Goal: Task Accomplishment & Management: Manage account settings

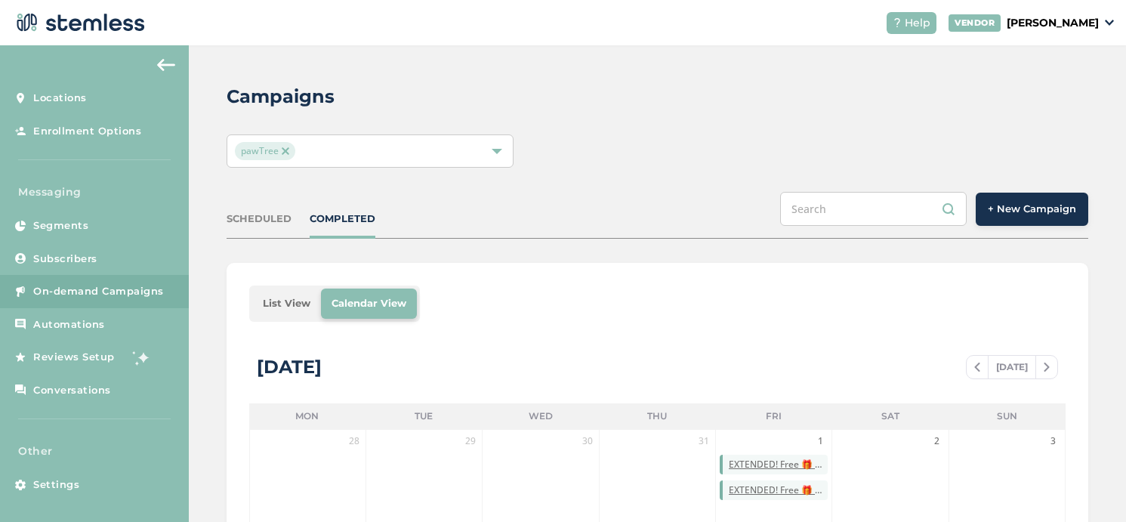
click at [1028, 213] on span "+ New Campaign" at bounding box center [1032, 209] width 88 height 15
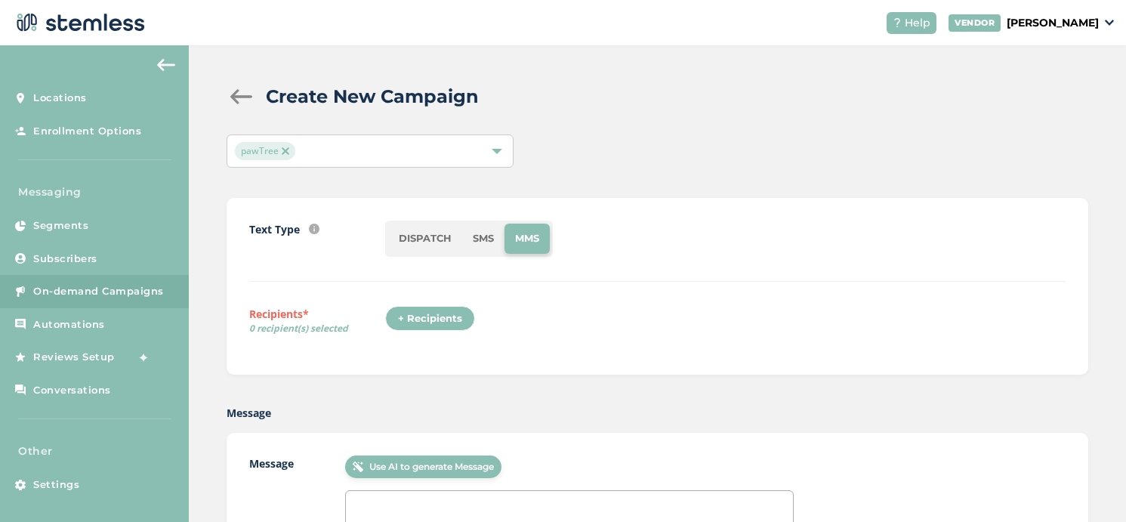
click at [471, 246] on li "SMS" at bounding box center [483, 239] width 42 height 30
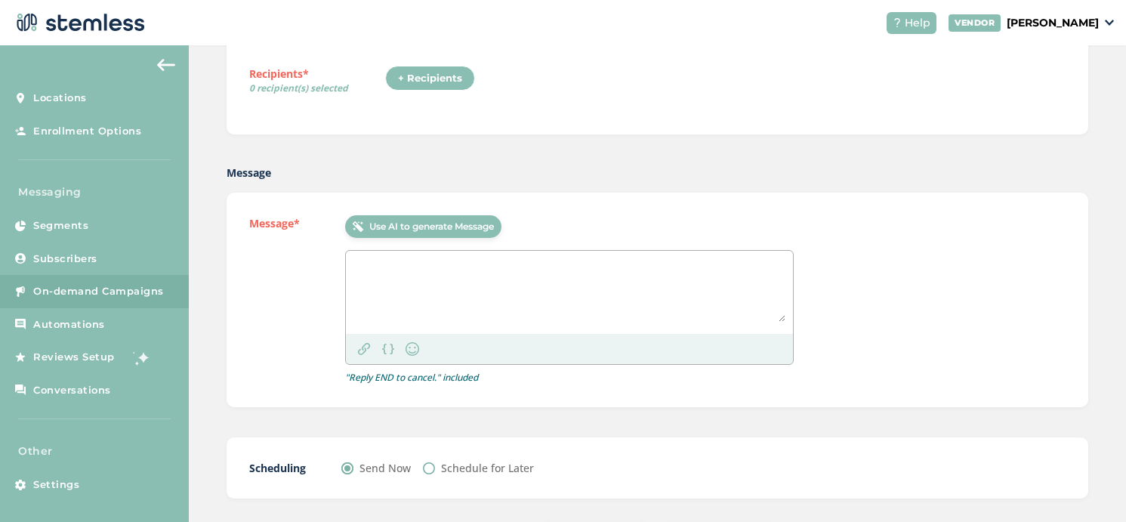
scroll to position [311, 0]
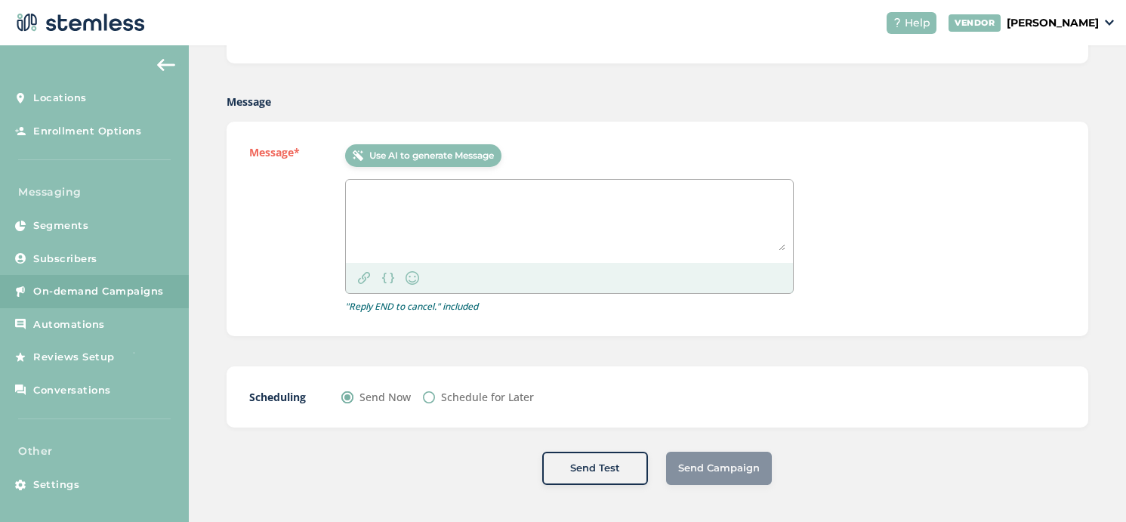
click at [394, 211] on textarea at bounding box center [570, 218] width 432 height 63
paste textarea "pawTree: On track to earn pawTrip? Check your progress in the Back Office + see…"
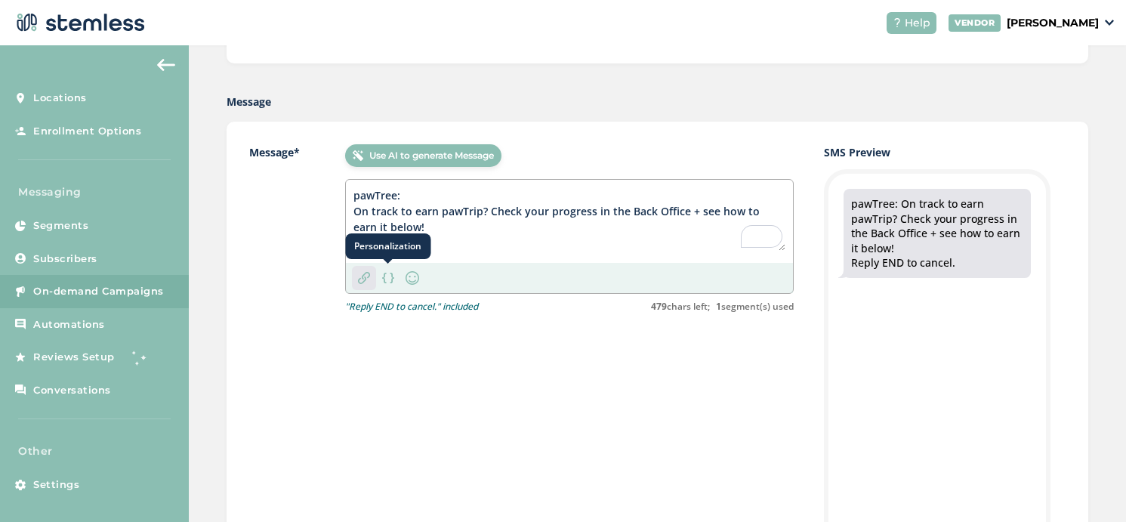
type textarea "pawTree: On track to earn pawTrip? Check your progress in the Back Office + see…"
click at [367, 277] on img at bounding box center [364, 278] width 12 height 12
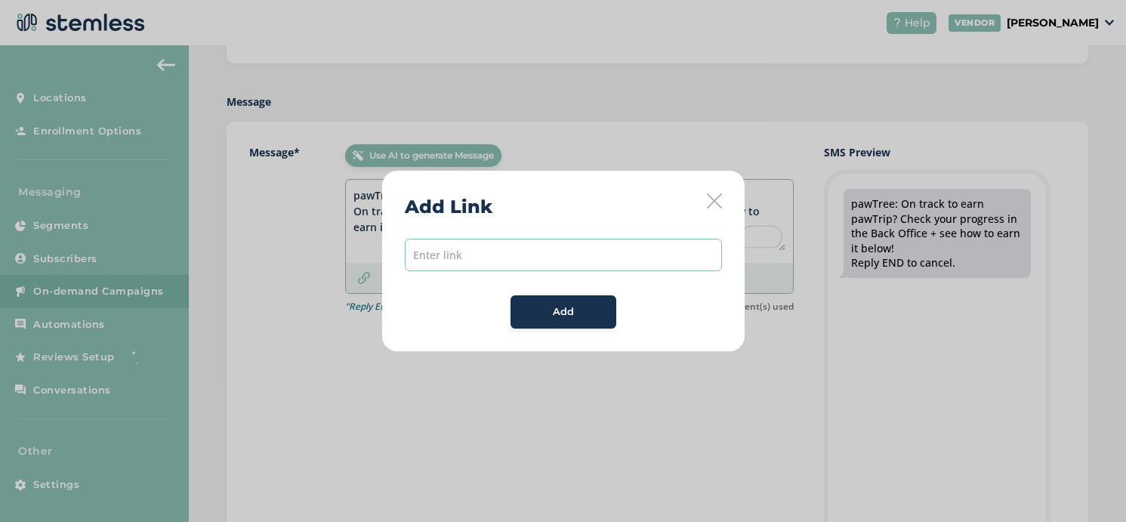
click at [513, 258] on input "text" at bounding box center [563, 255] width 317 height 32
paste input "[URL][DOMAIN_NAME]"
type input "[URL][DOMAIN_NAME]"
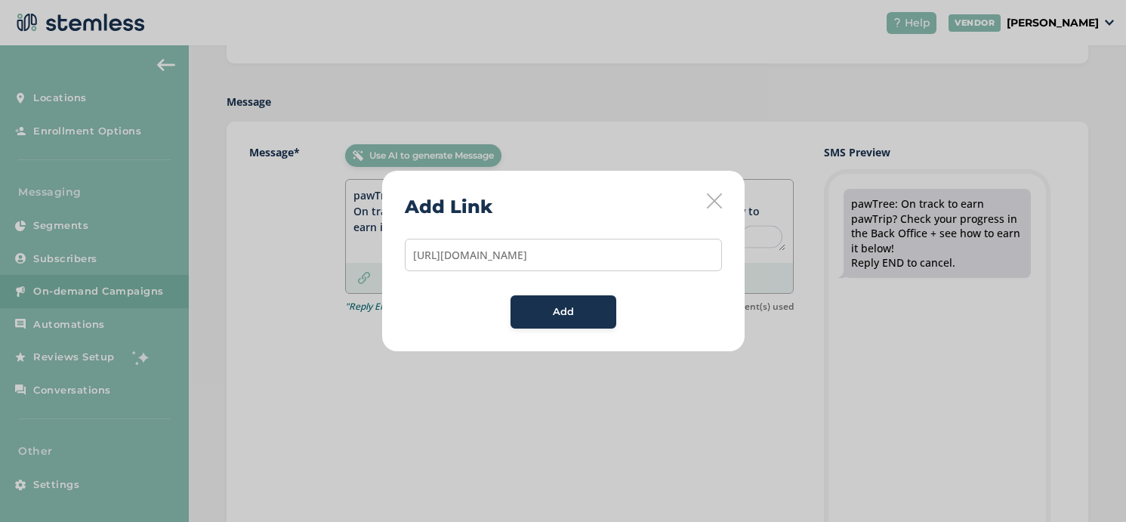
click at [532, 315] on div "Add" at bounding box center [564, 311] width 82 height 15
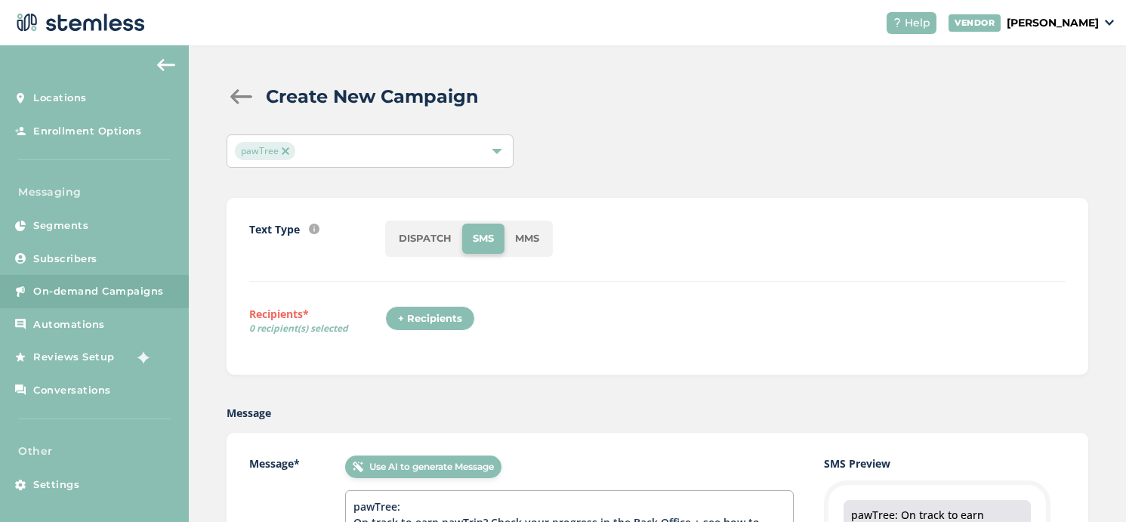
click at [432, 325] on div "+ Recipients" at bounding box center [430, 319] width 90 height 26
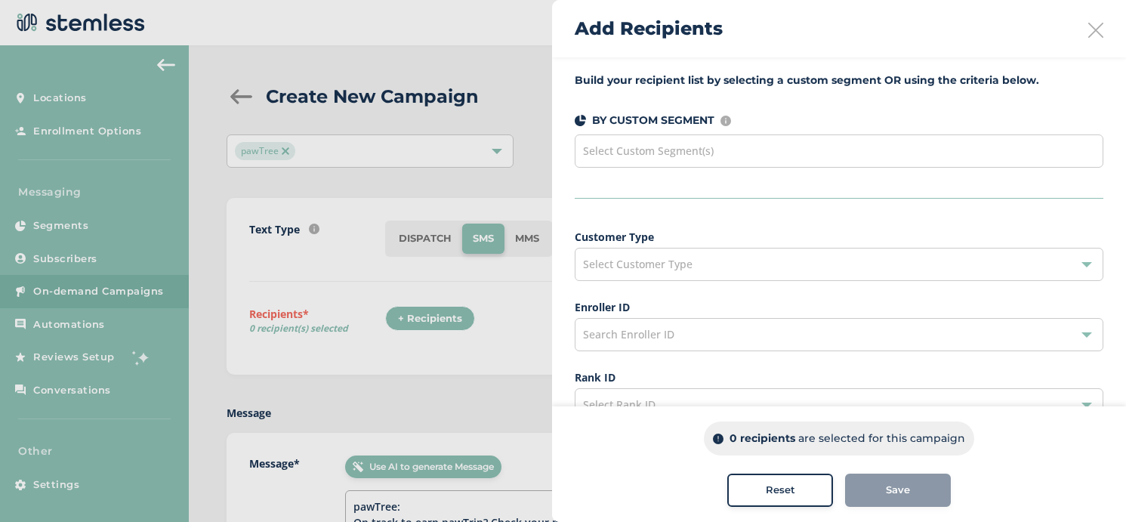
click at [736, 150] on div "Select Custom Segment(s)" at bounding box center [839, 150] width 529 height 33
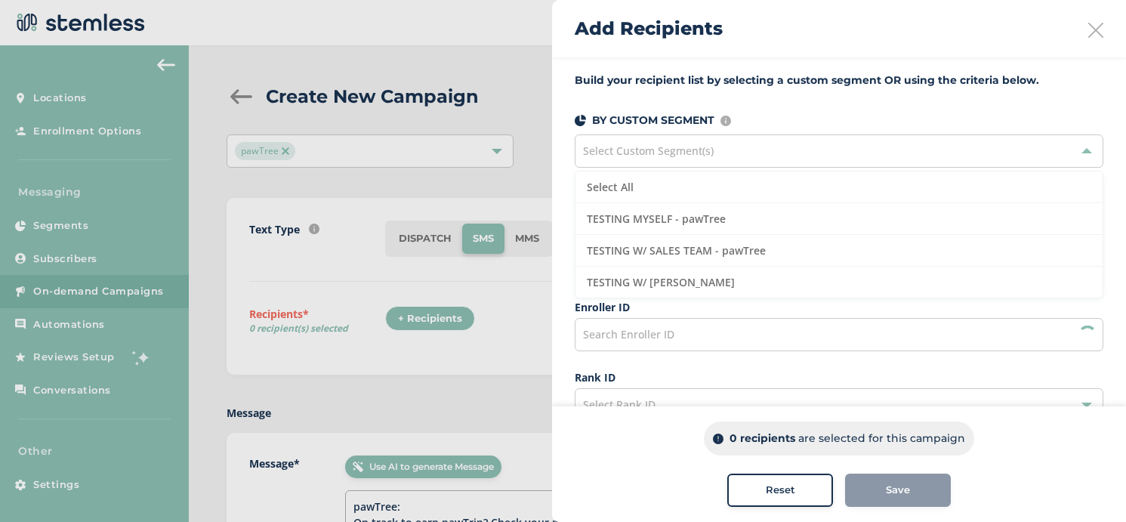
click at [726, 156] on div "Select Custom Segment(s)" at bounding box center [839, 150] width 529 height 33
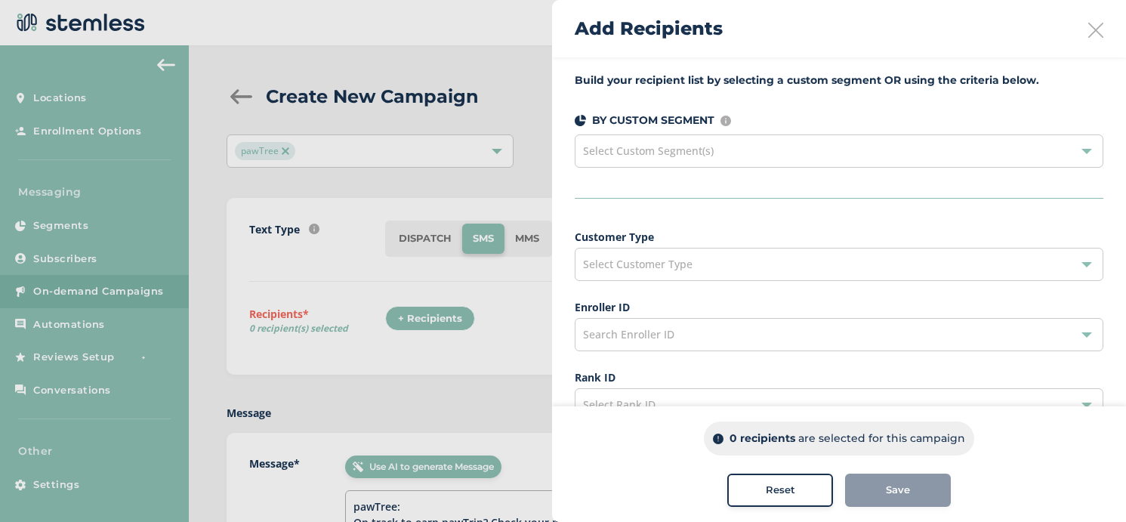
click at [652, 266] on span "Select Customer Type" at bounding box center [638, 264] width 110 height 14
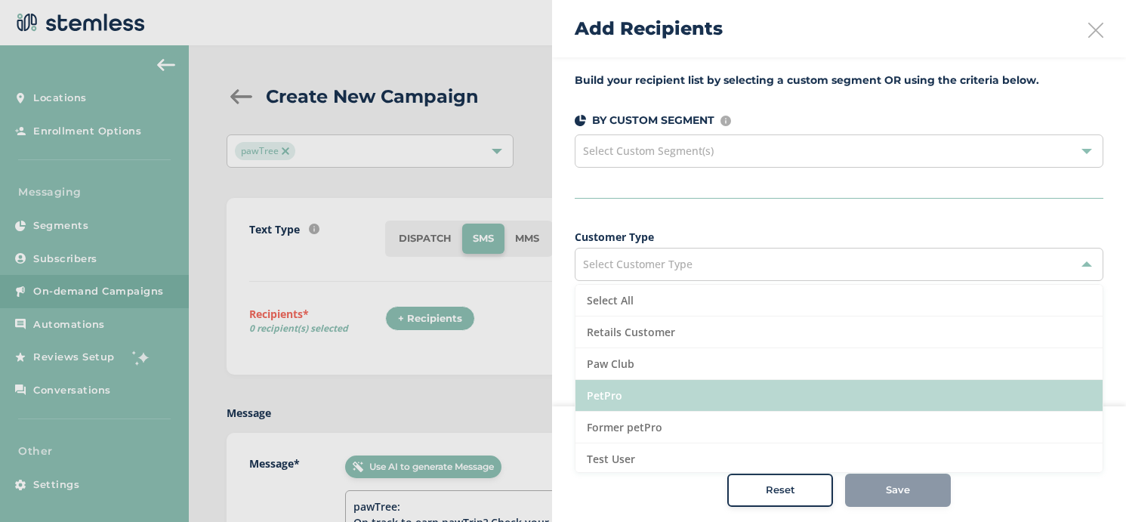
click at [632, 391] on li "PetPro" at bounding box center [839, 396] width 527 height 32
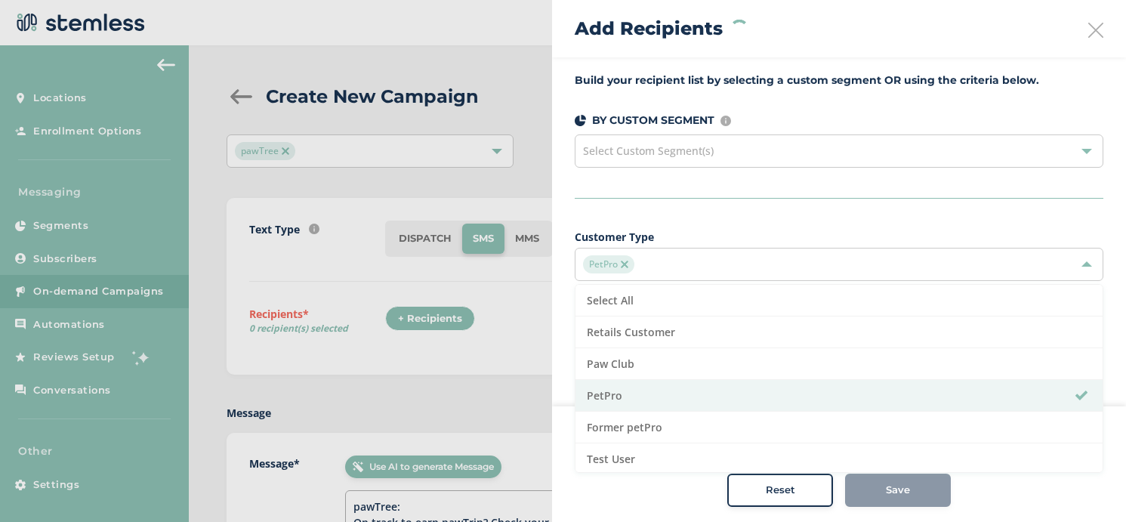
click at [892, 499] on div "Save" at bounding box center [898, 490] width 106 height 33
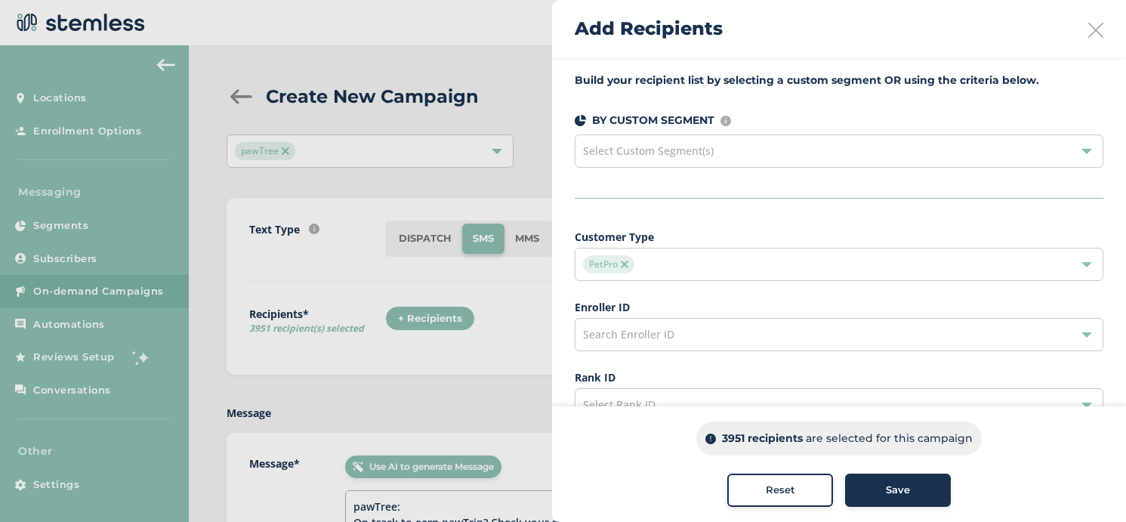
click at [885, 492] on div "Save" at bounding box center [898, 490] width 82 height 15
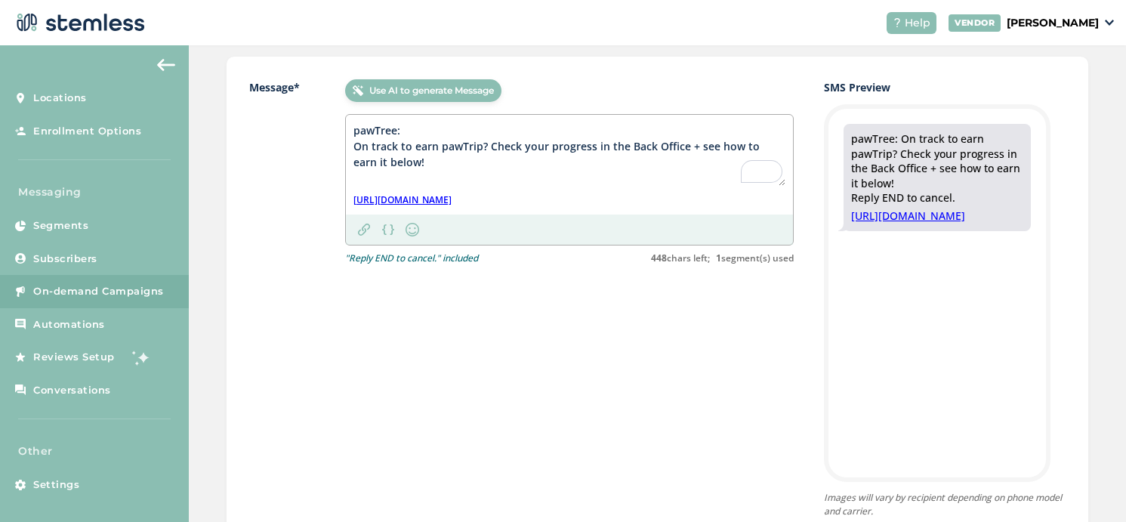
scroll to position [618, 0]
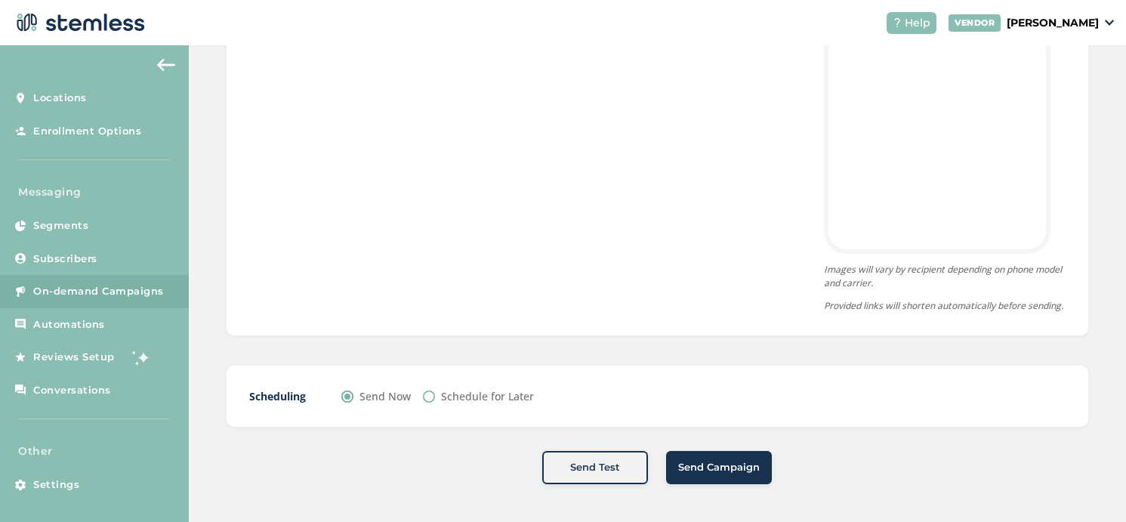
click at [715, 462] on span "Send Campaign" at bounding box center [719, 467] width 82 height 15
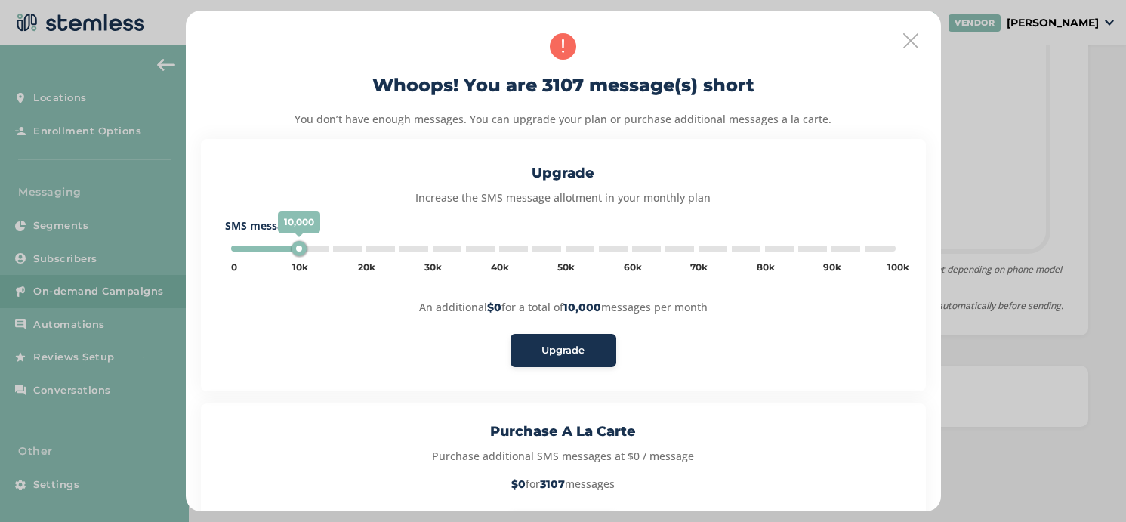
click at [910, 38] on icon at bounding box center [911, 40] width 15 height 15
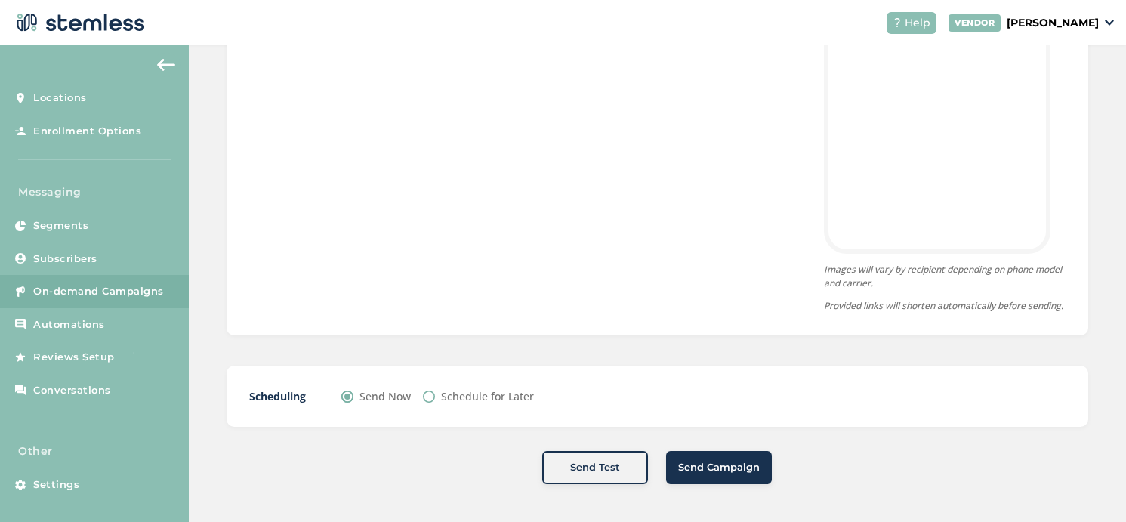
click at [739, 476] on button "Send Campaign" at bounding box center [719, 467] width 106 height 33
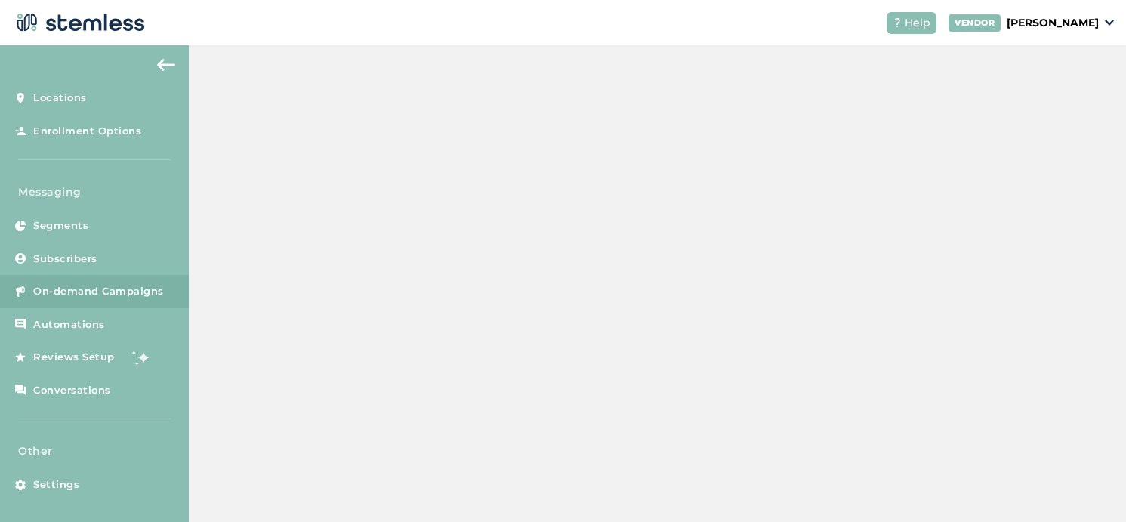
scroll to position [500, 0]
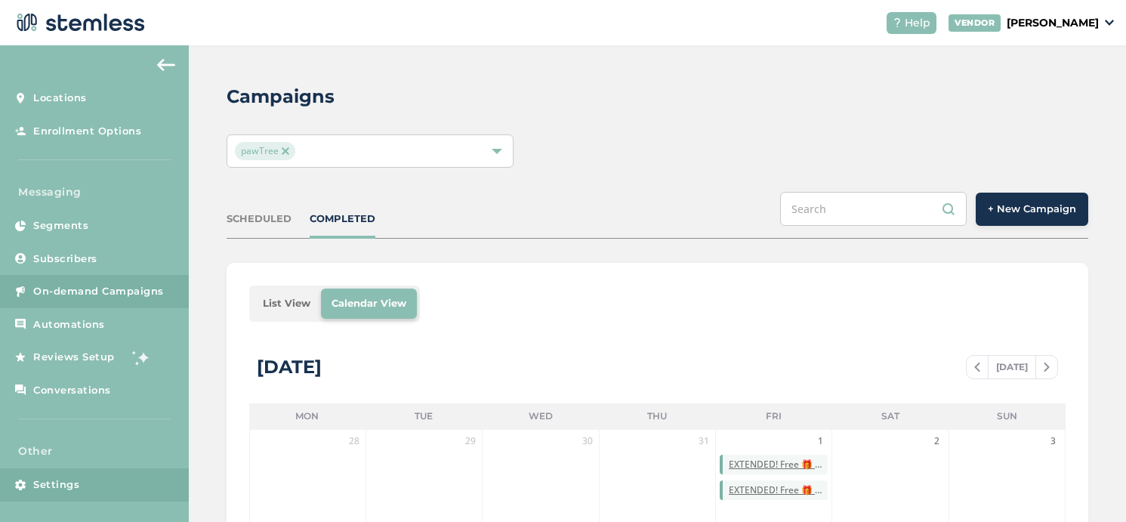
click at [54, 487] on span "Settings" at bounding box center [56, 484] width 46 height 15
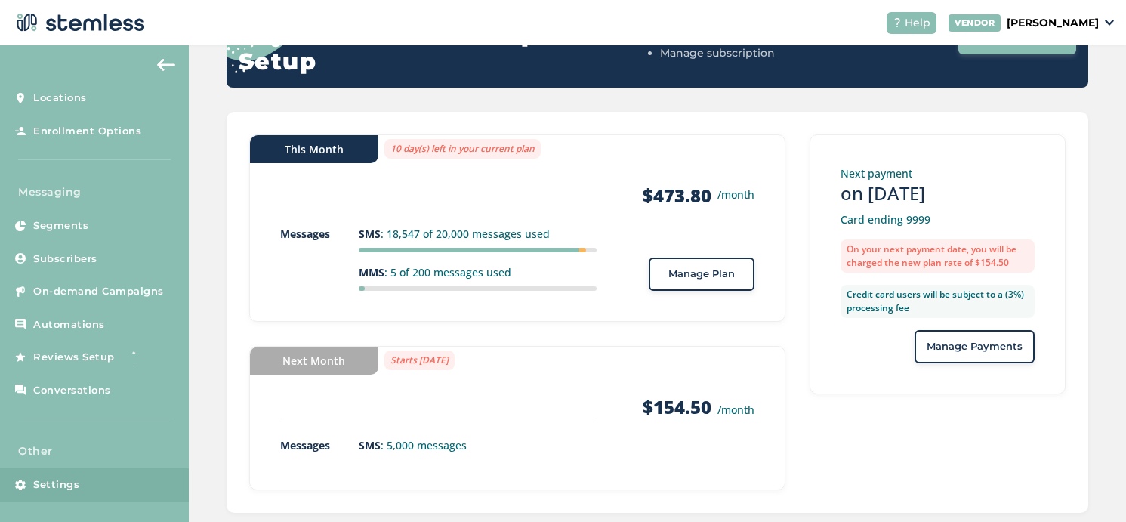
scroll to position [226, 0]
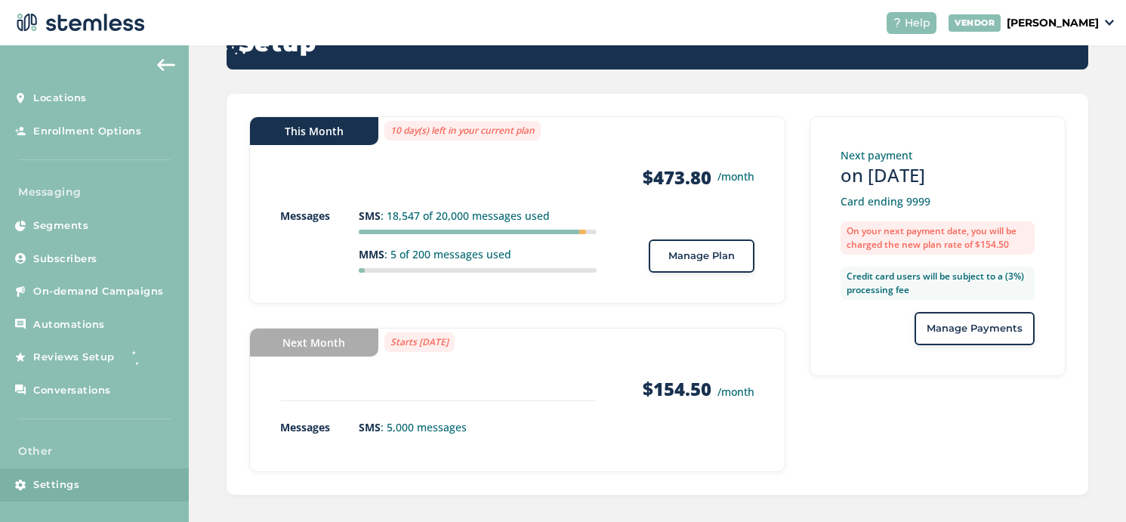
click at [687, 261] on span "Manage Plan" at bounding box center [702, 256] width 66 height 15
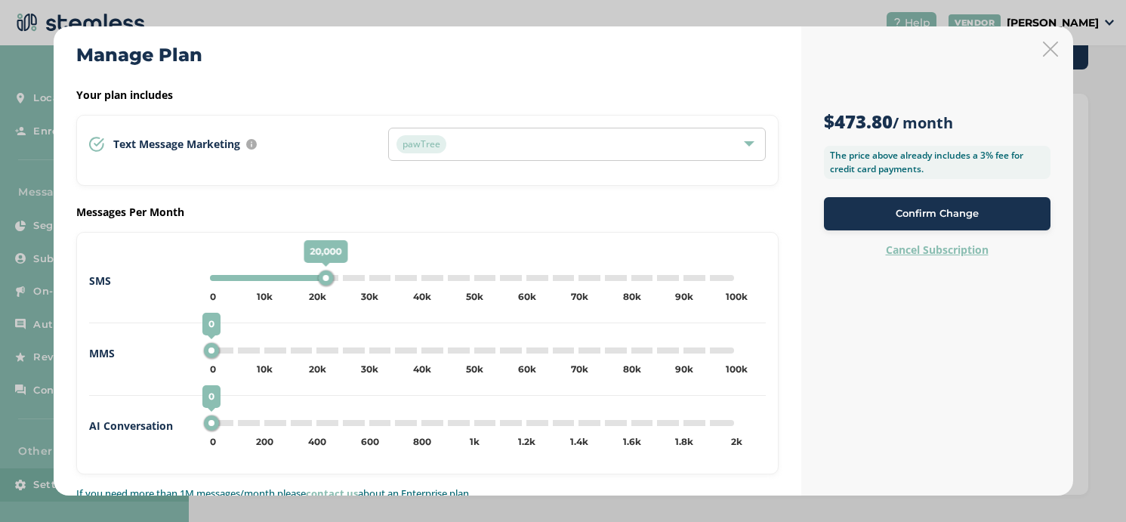
type input "25000"
drag, startPoint x: 316, startPoint y: 280, endPoint x: 328, endPoint y: 280, distance: 12.1
click at [328, 280] on div "25,000" at bounding box center [329, 277] width 15 height 15
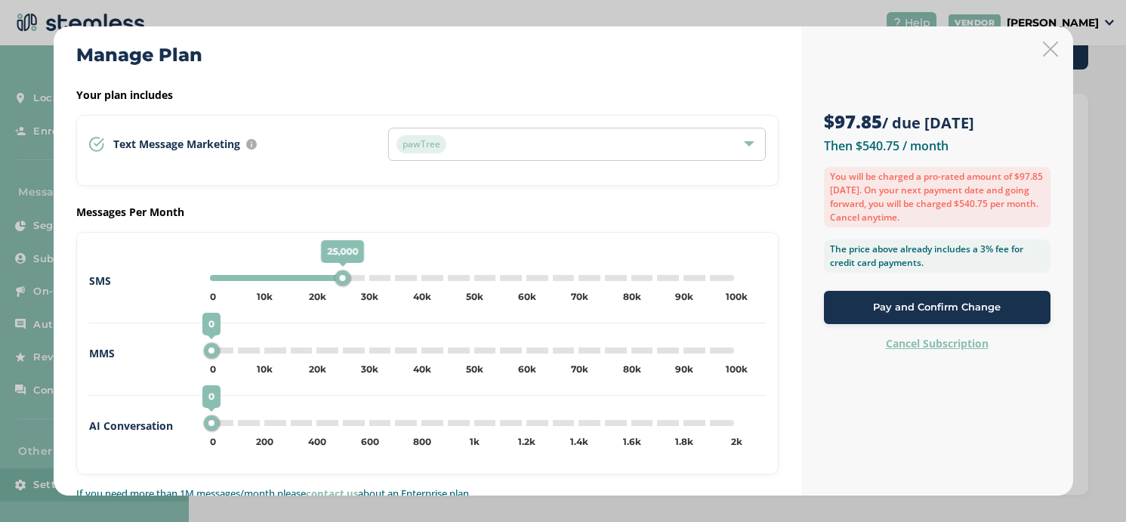
click at [862, 312] on div "Pay and Confirm Change" at bounding box center [937, 307] width 202 height 15
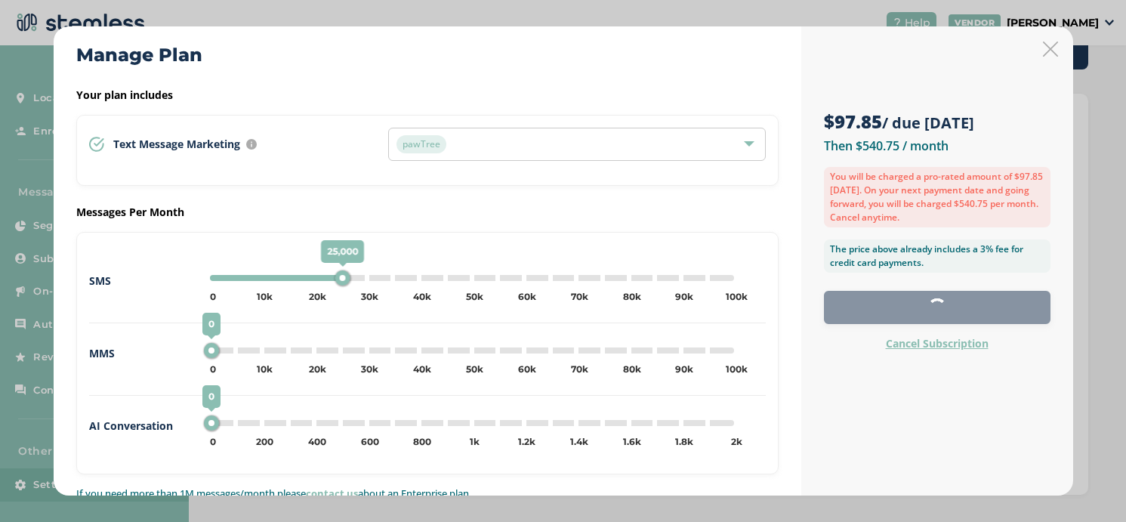
scroll to position [147, 0]
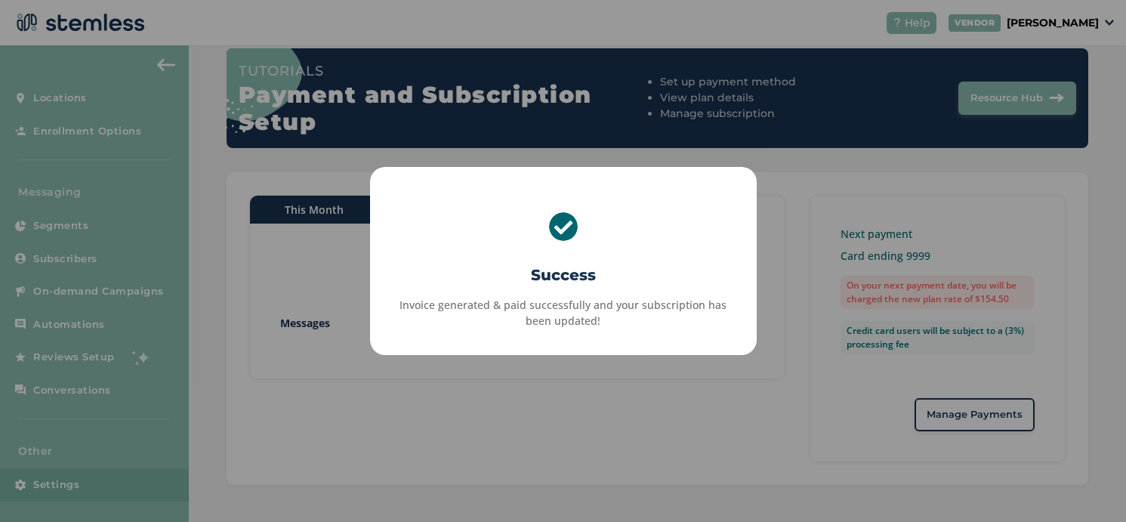
click at [690, 371] on div "× Success Invoice generated & paid successfully and your subscription has been …" at bounding box center [563, 261] width 1126 height 522
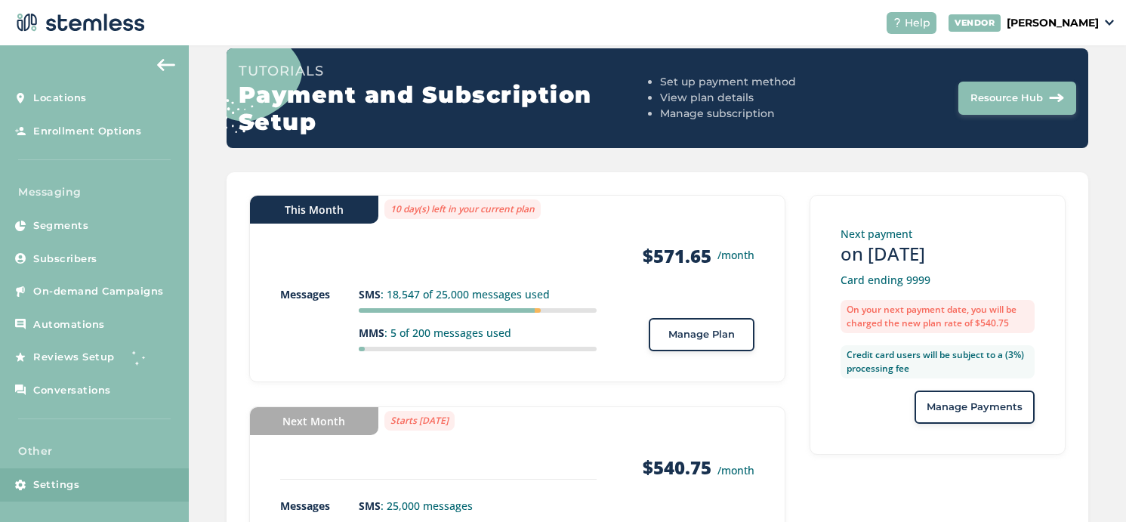
scroll to position [226, 0]
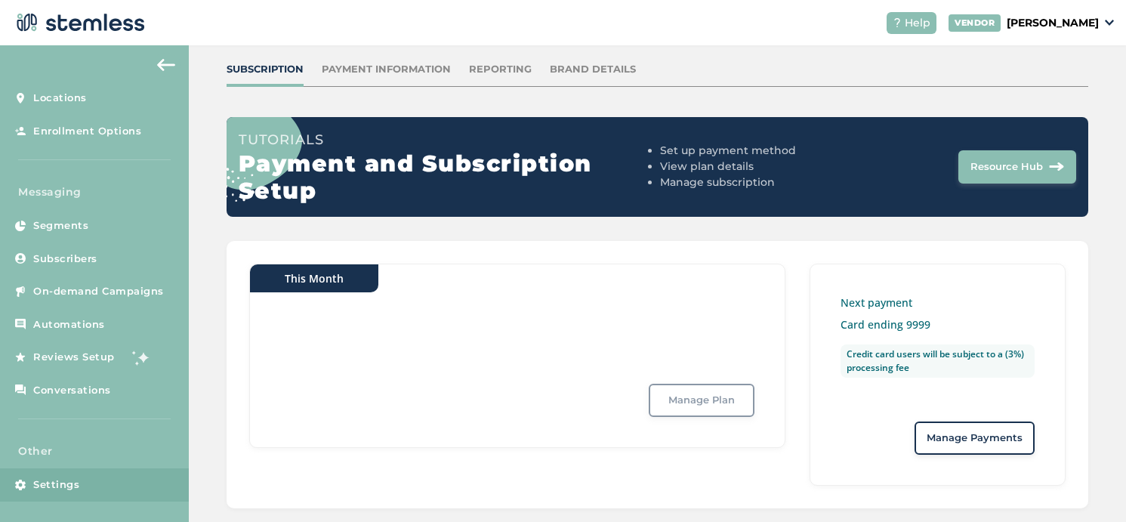
scroll to position [102, 0]
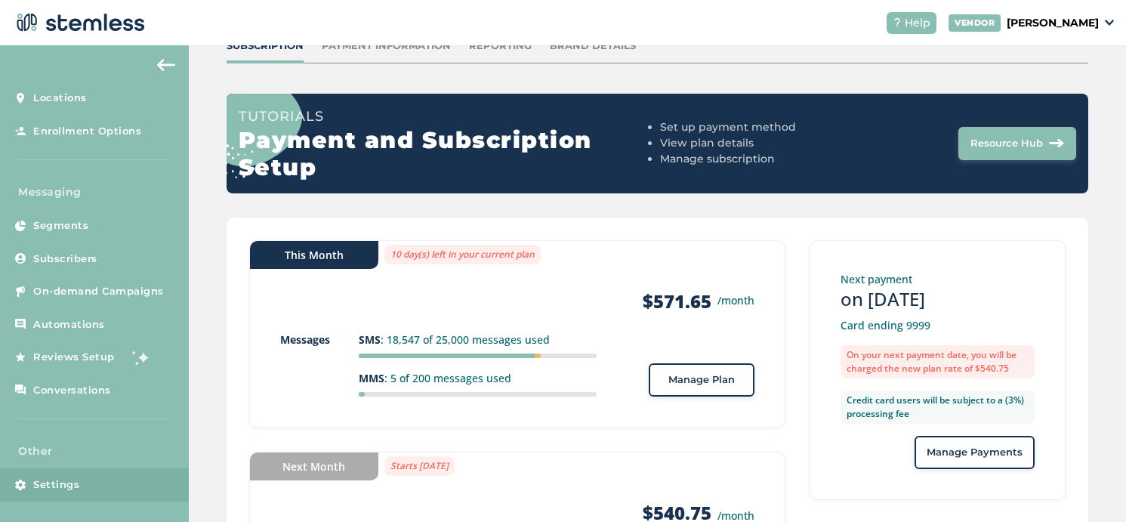
click at [684, 386] on span "Manage Plan" at bounding box center [702, 379] width 66 height 15
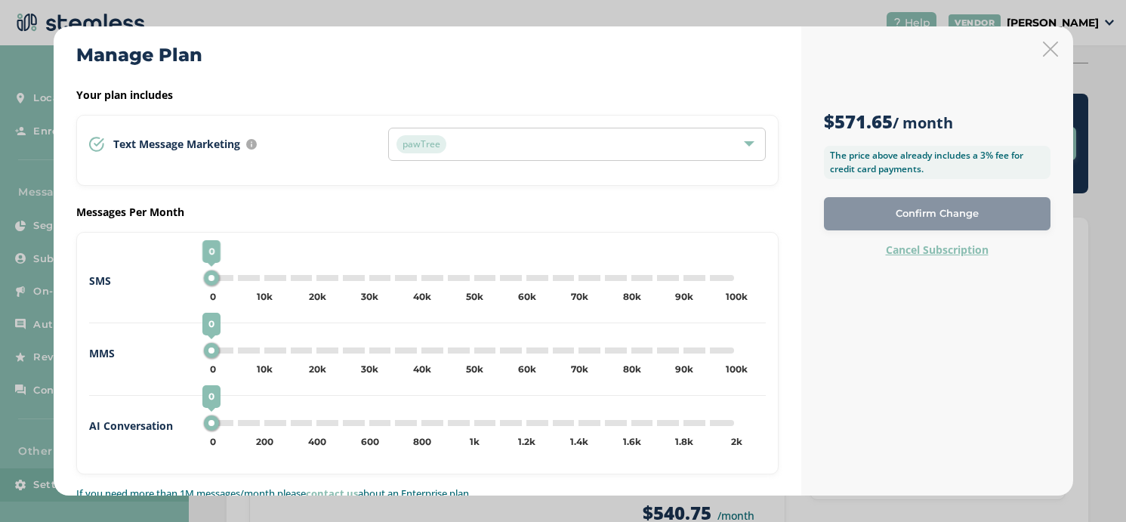
type input "5000"
drag, startPoint x: 337, startPoint y: 280, endPoint x: 224, endPoint y: 280, distance: 112.6
click at [224, 280] on div "5,000" at bounding box center [225, 277] width 15 height 15
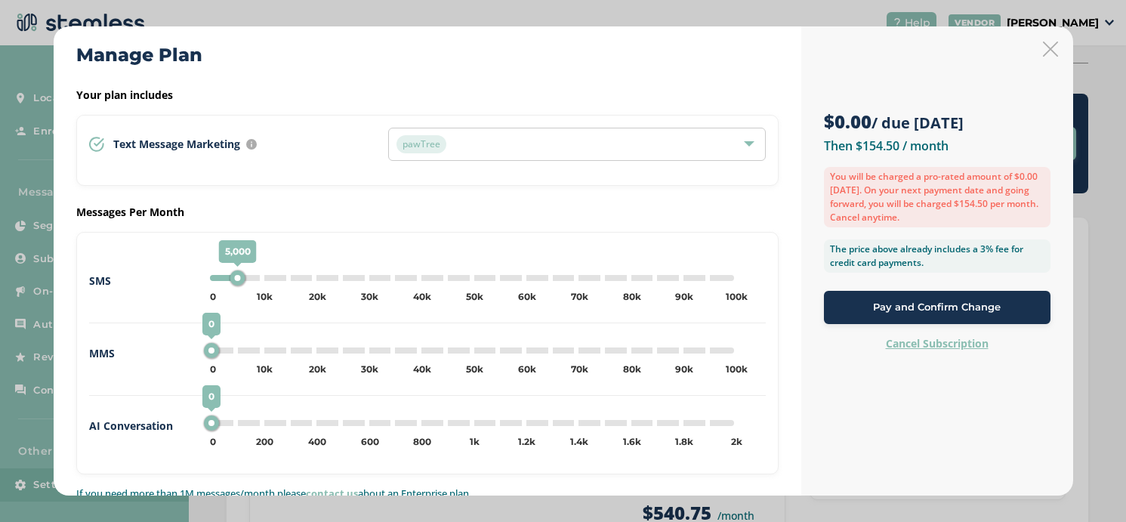
click at [896, 314] on button "Pay and Confirm Change" at bounding box center [937, 307] width 227 height 33
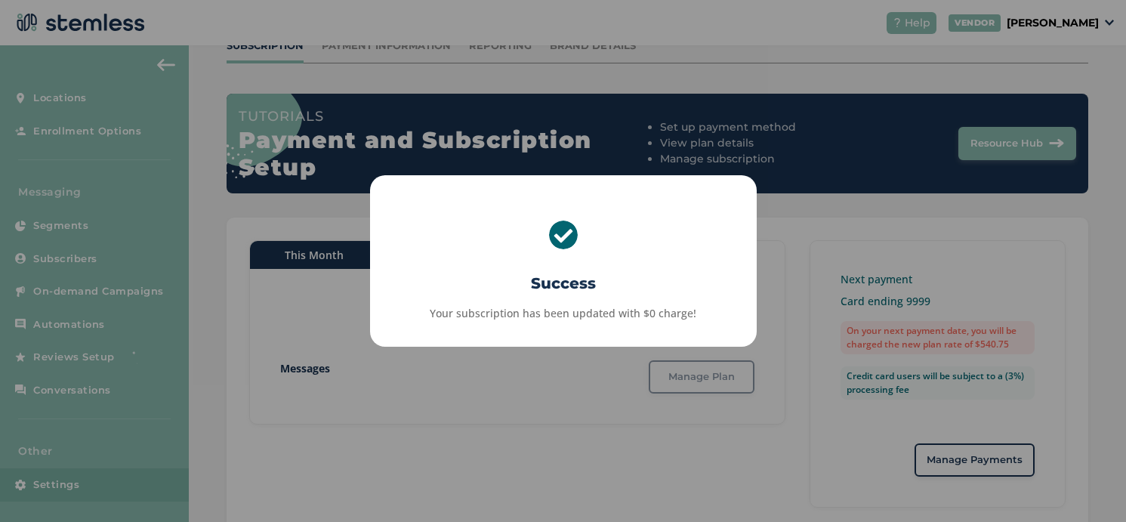
click at [764, 274] on div "× Success Your subscription has been updated with $0 charge! OK No Cancel" at bounding box center [563, 261] width 1126 height 522
